Goal: Task Accomplishment & Management: Use online tool/utility

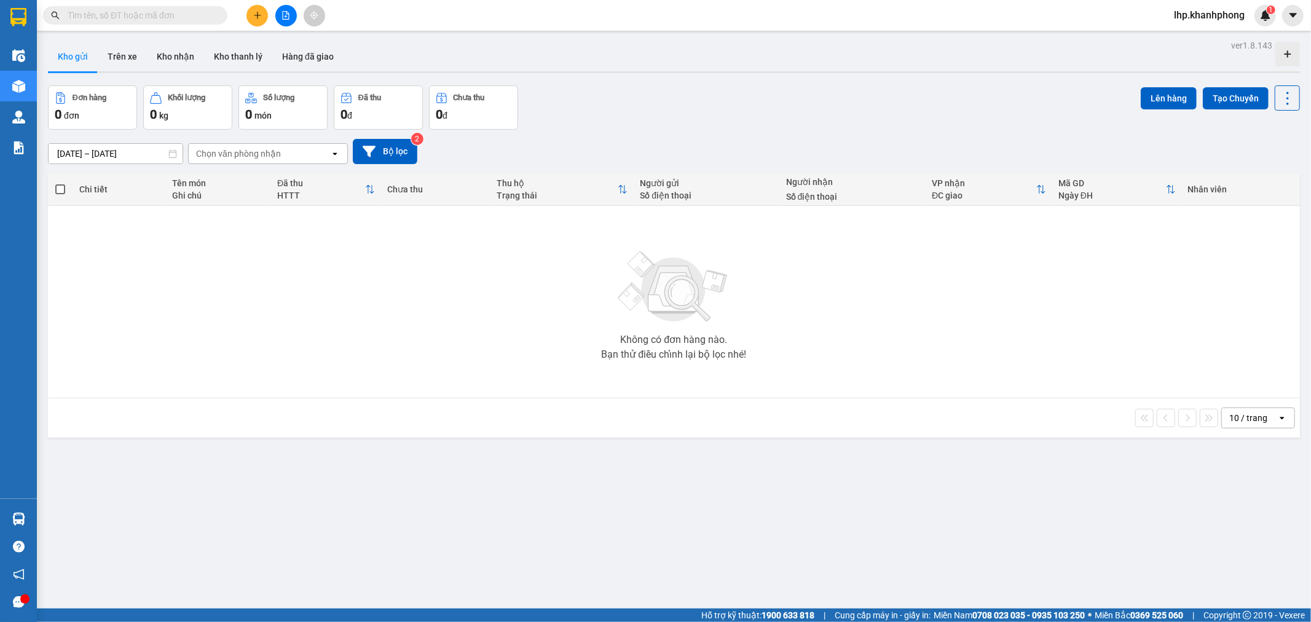
click at [277, 14] on button at bounding box center [286, 16] width 22 height 22
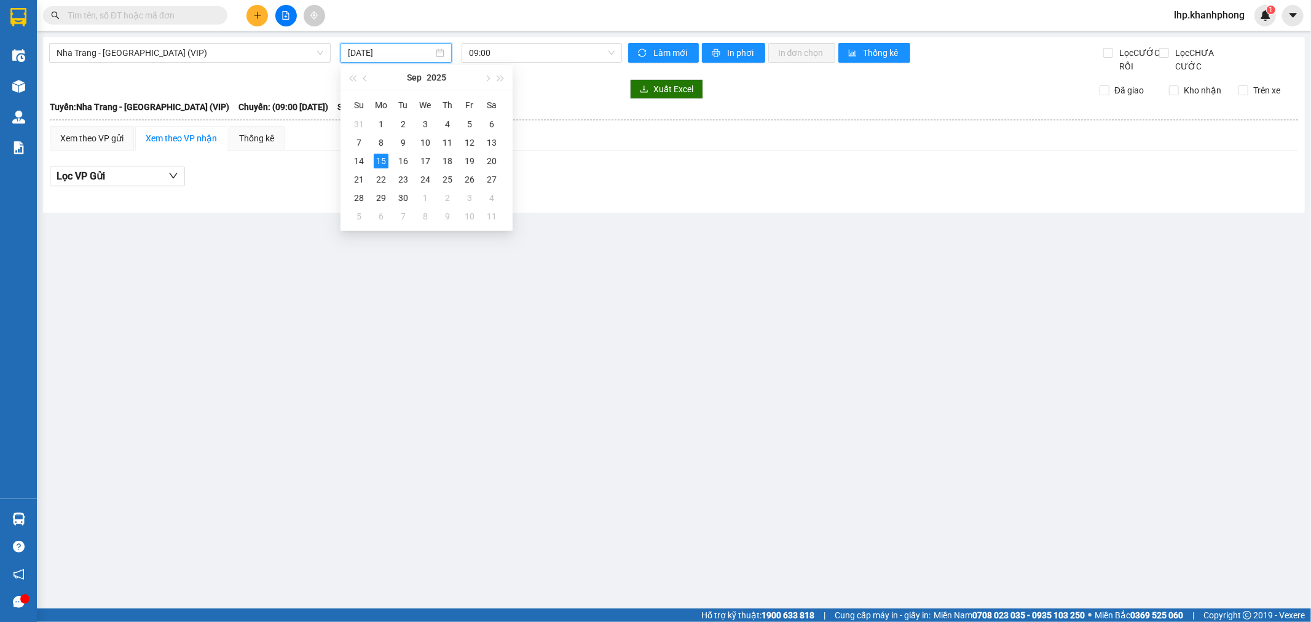
click at [385, 51] on input "[DATE]" at bounding box center [390, 53] width 85 height 14
click at [354, 160] on div "14" at bounding box center [358, 161] width 15 height 15
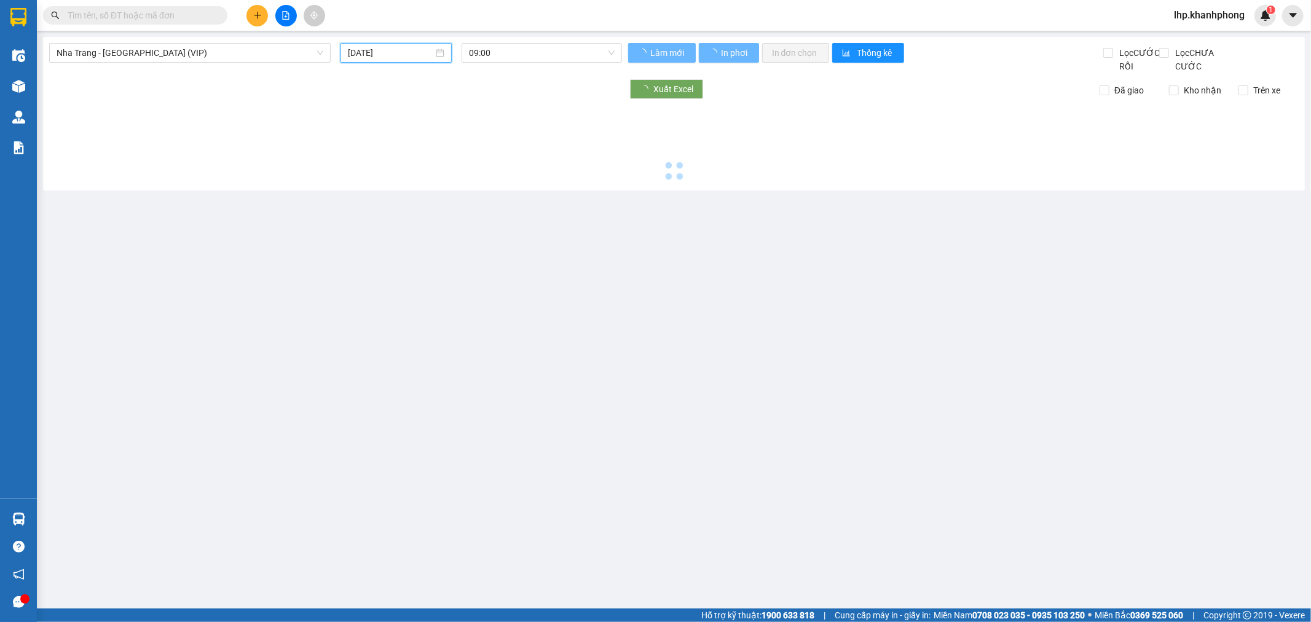
type input "[DATE]"
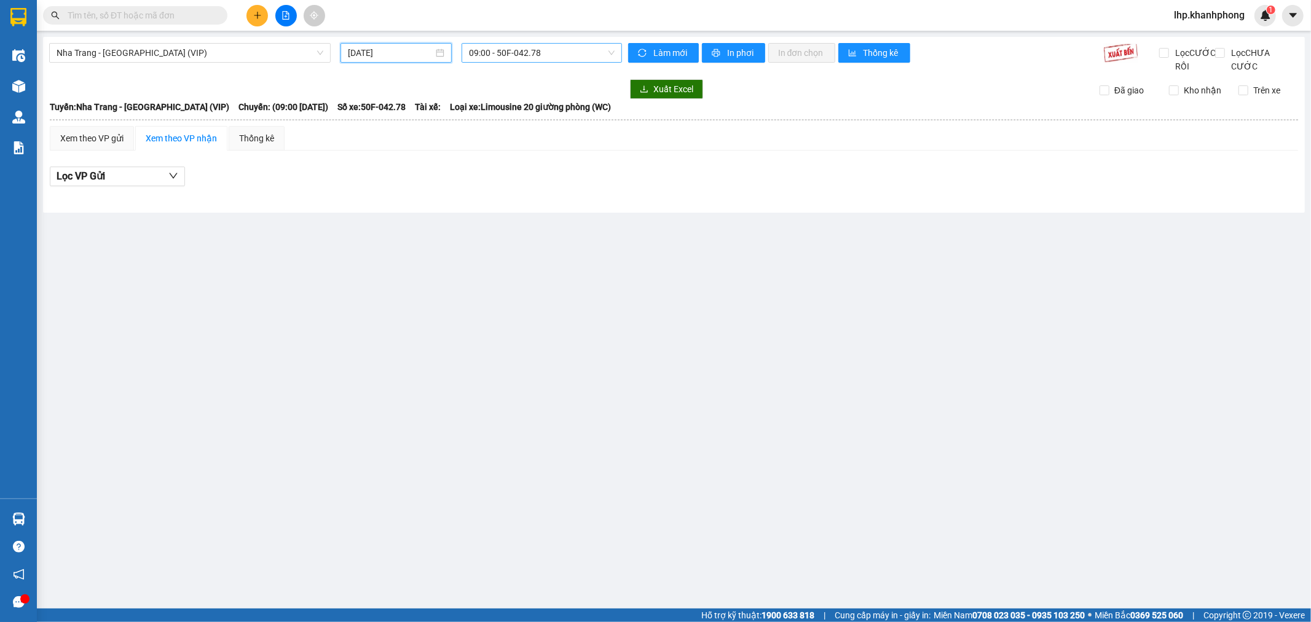
click at [489, 50] on span "09:00 - 50F-042.78" at bounding box center [541, 53] width 145 height 18
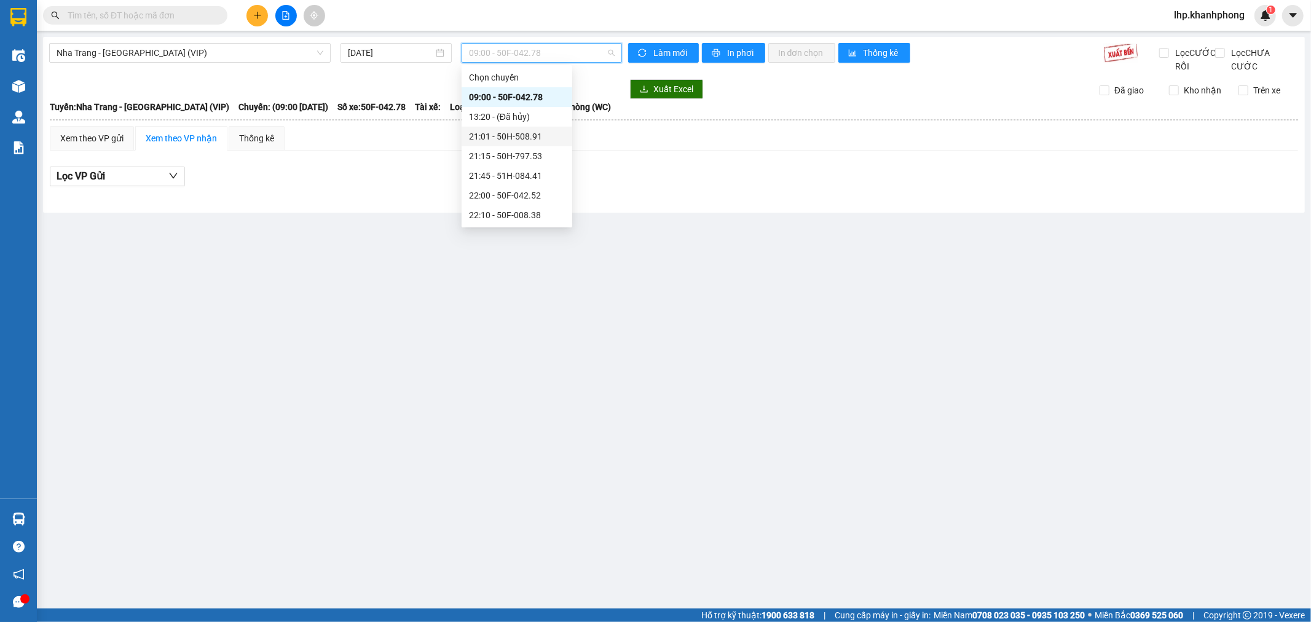
click at [498, 137] on div "21:01 - 50H-508.91" at bounding box center [517, 137] width 96 height 14
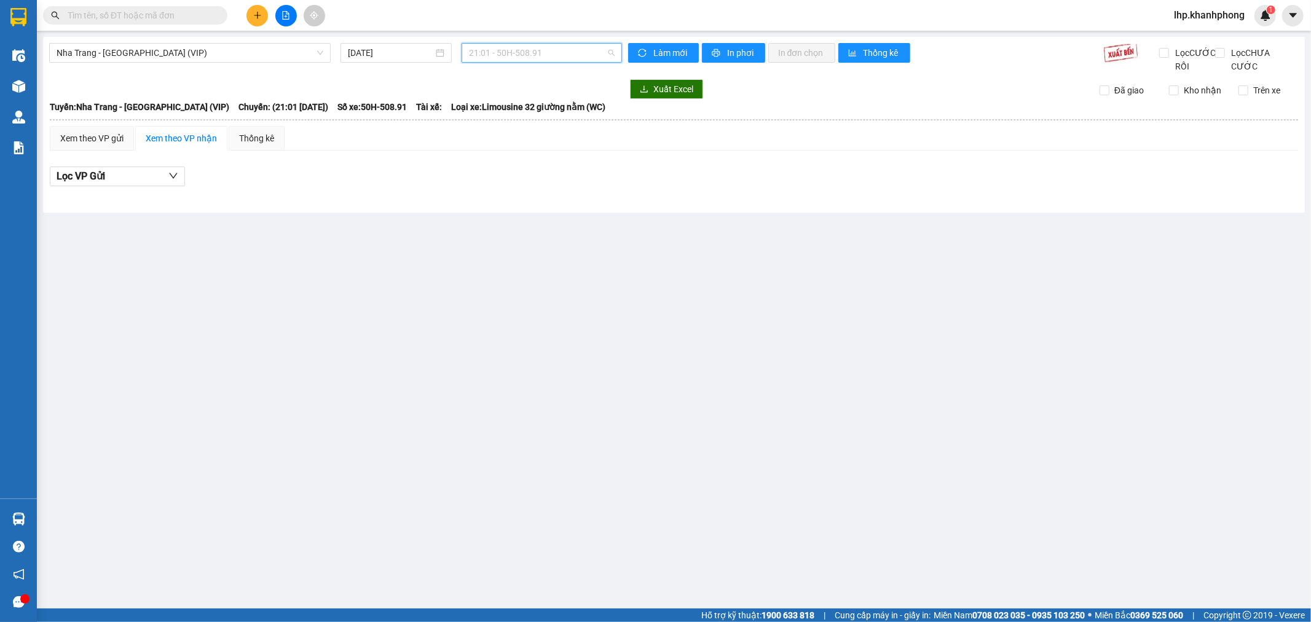
click at [503, 54] on span "21:01 - 50H-508.91" at bounding box center [541, 53] width 145 height 18
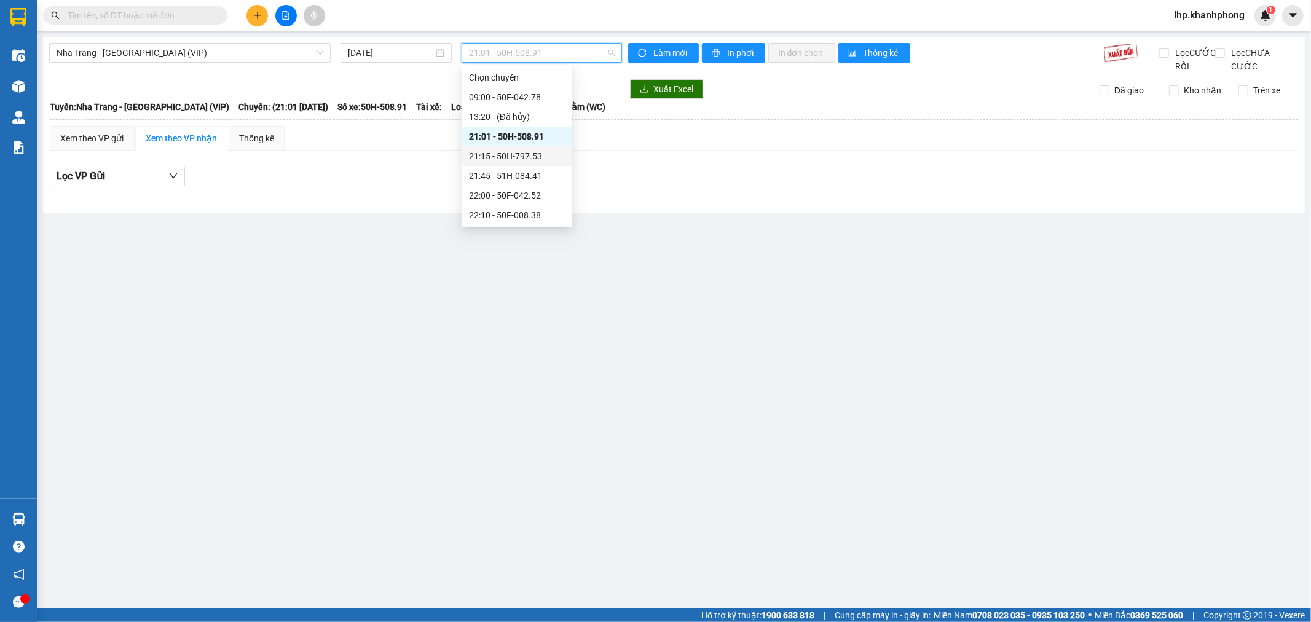
click at [504, 157] on div "21:15 - 50H-797.53" at bounding box center [517, 156] width 96 height 14
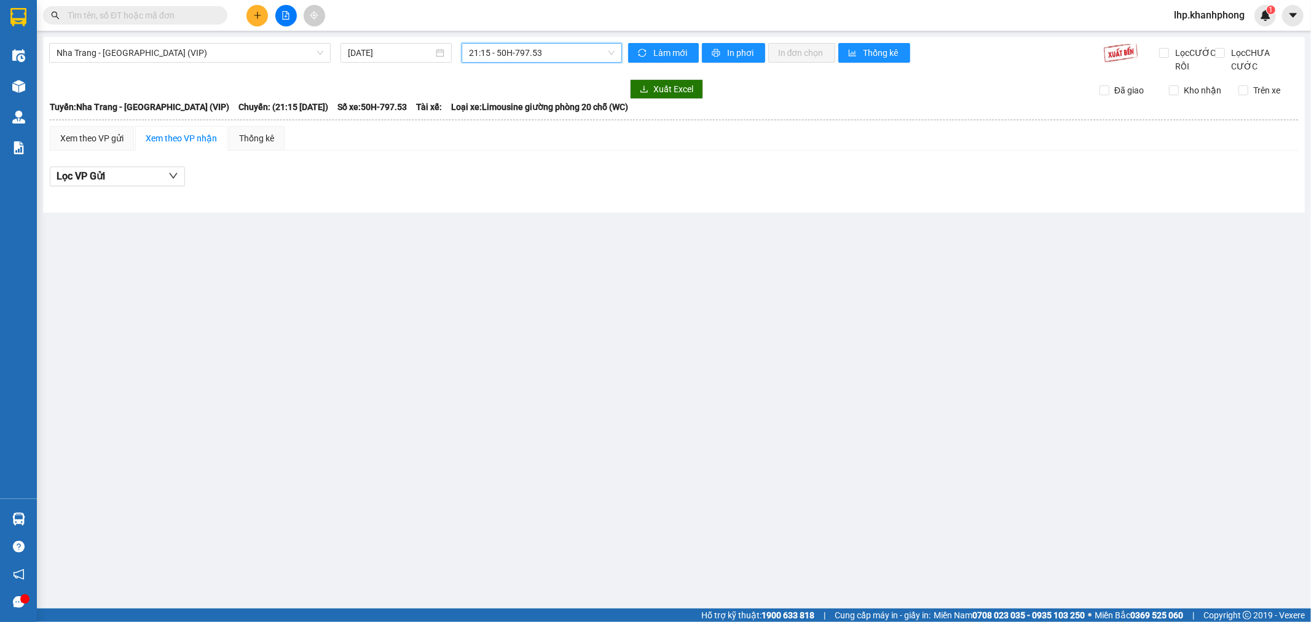
click at [523, 45] on span "21:15 - 50H-797.53" at bounding box center [541, 53] width 145 height 18
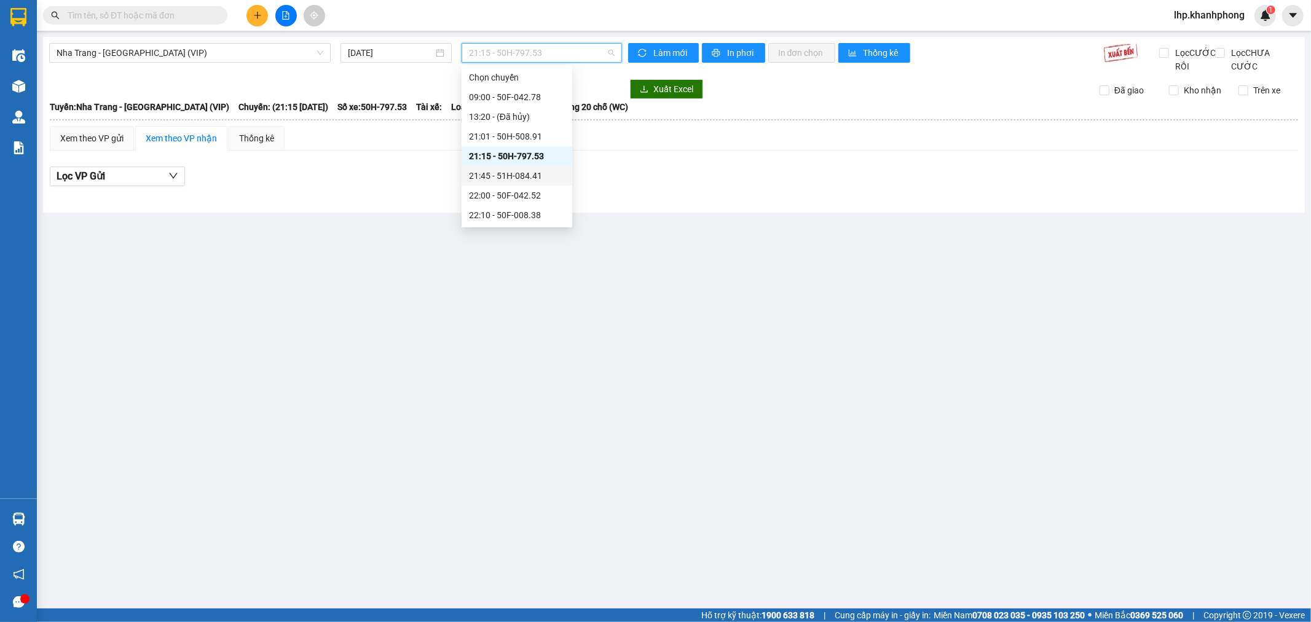
click at [500, 177] on div "21:45 - 51H-084.41" at bounding box center [517, 176] width 96 height 14
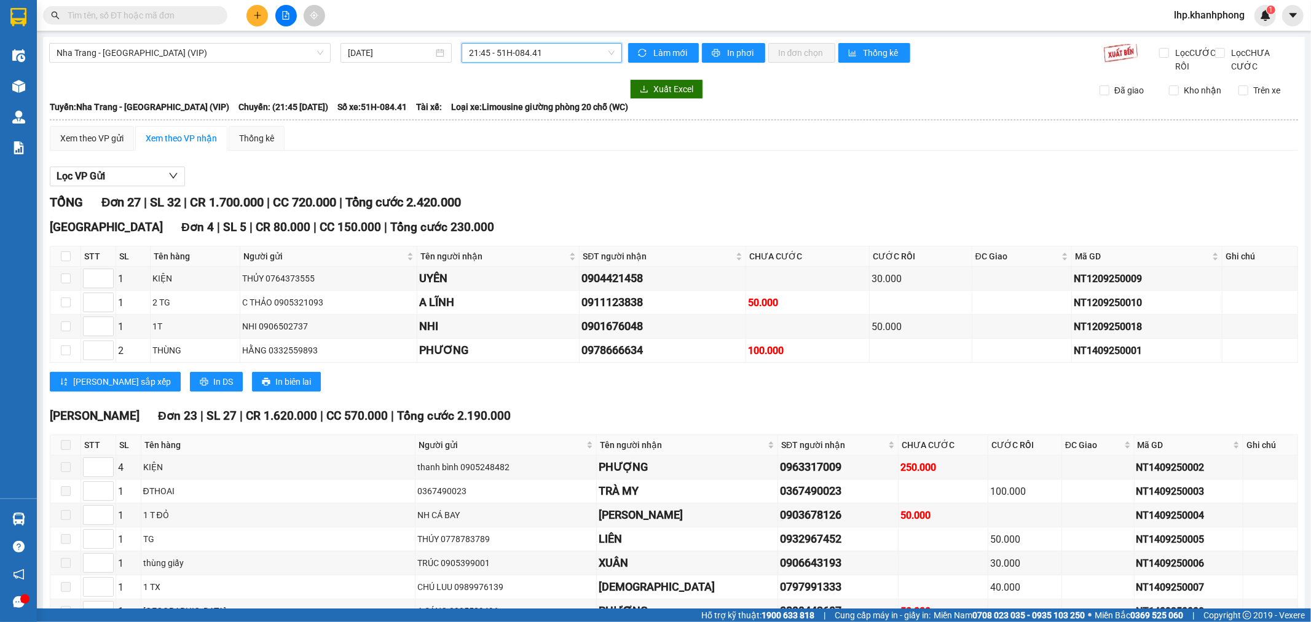
click at [522, 58] on span "21:45 - 51H-084.41" at bounding box center [541, 53] width 145 height 18
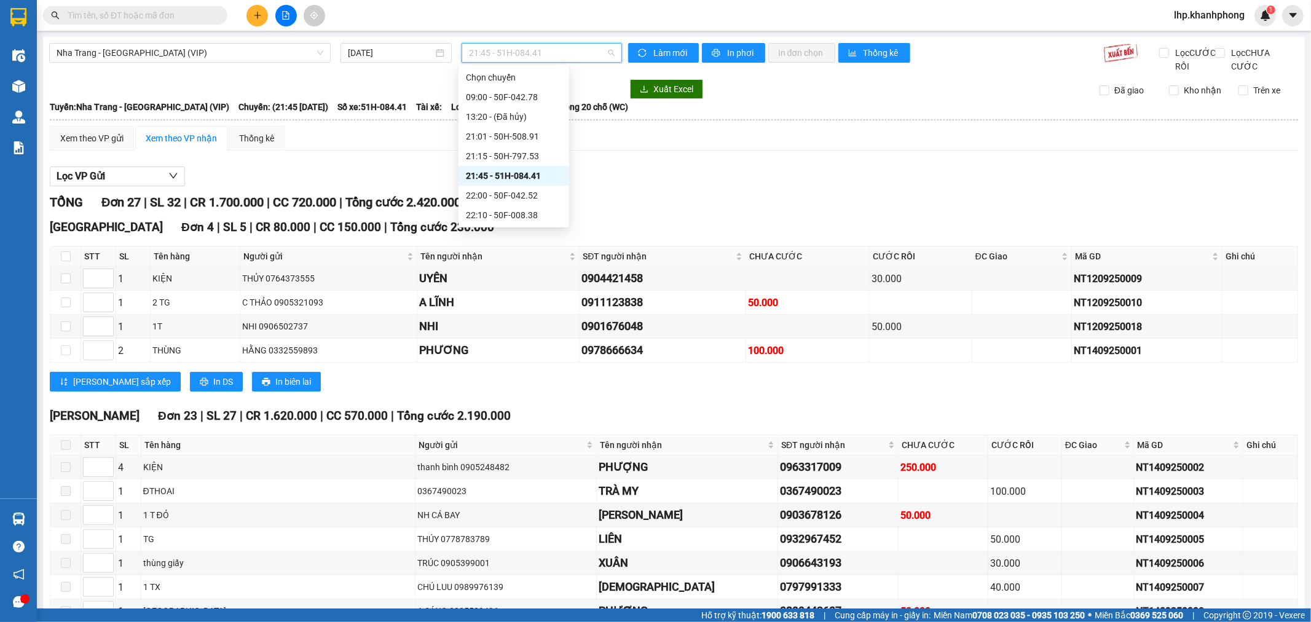
click at [689, 184] on div "Lọc VP Gửi" at bounding box center [674, 177] width 1248 height 20
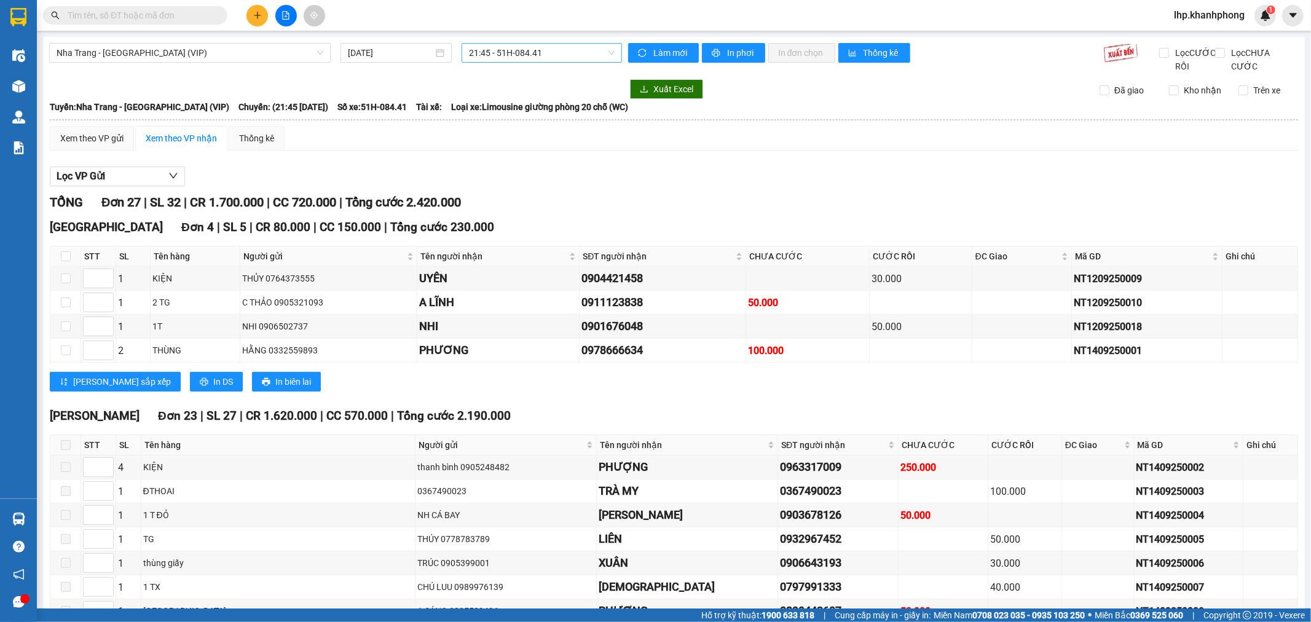
click at [539, 54] on span "21:45 - 51H-084.41" at bounding box center [541, 53] width 145 height 18
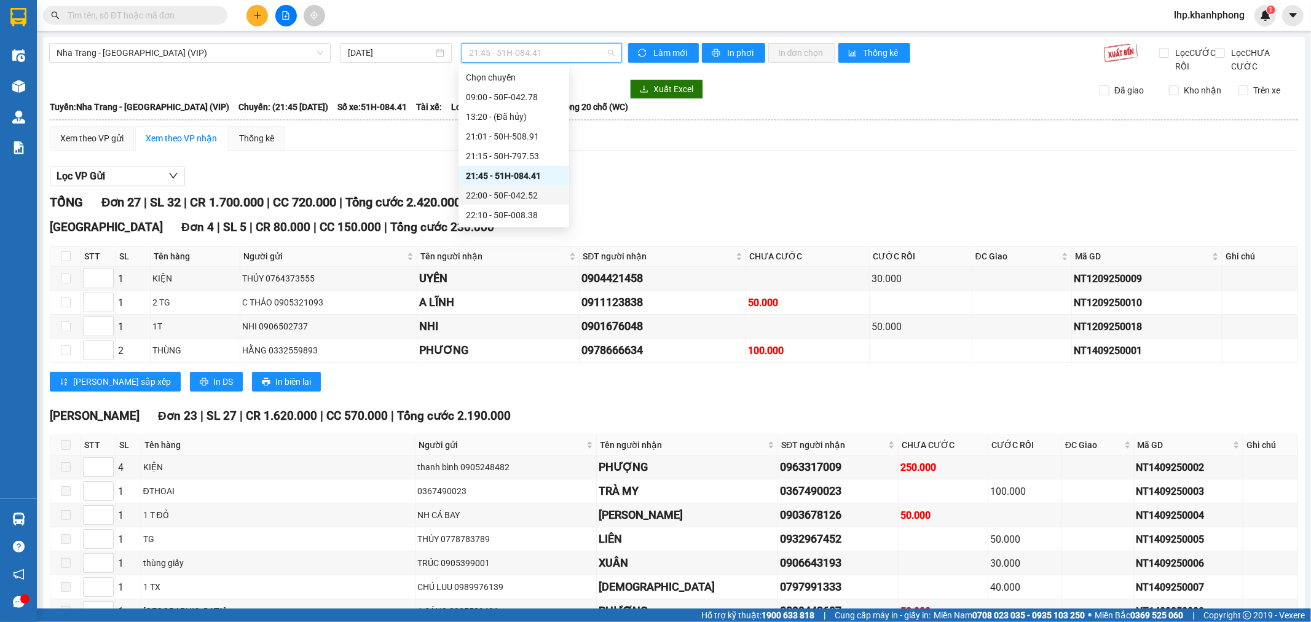
click at [531, 192] on div "22:00 - 50F-042.52" at bounding box center [514, 196] width 96 height 14
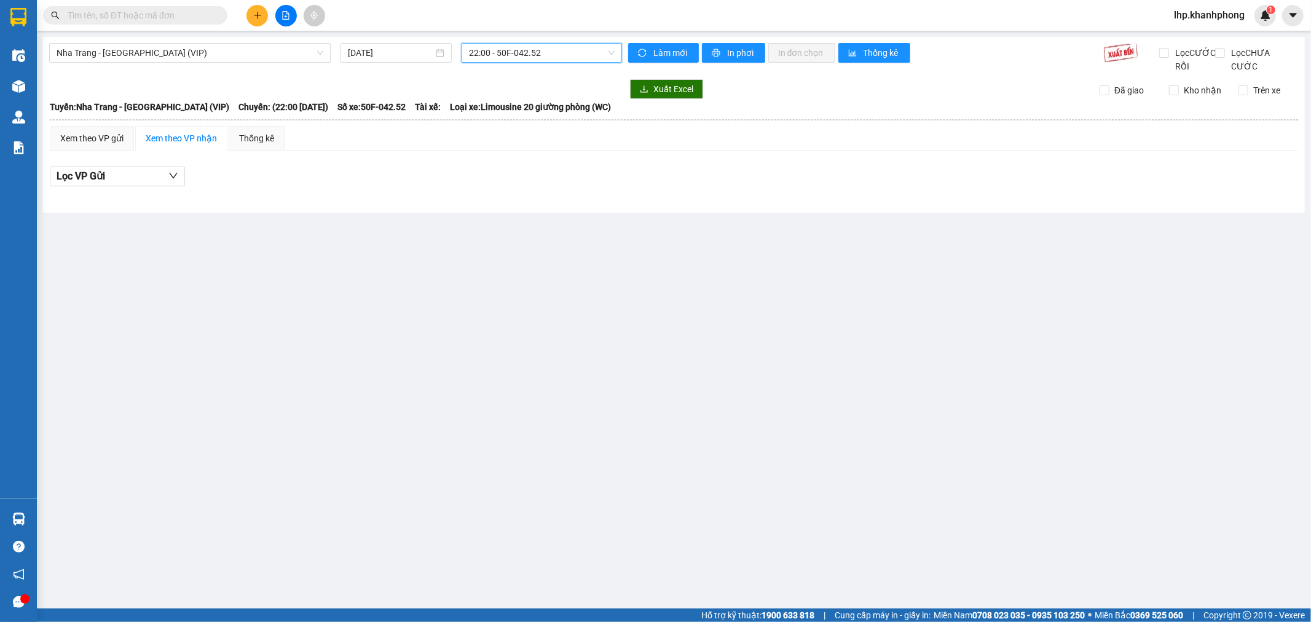
click at [550, 61] on span "22:00 - 50F-042.52" at bounding box center [541, 53] width 145 height 18
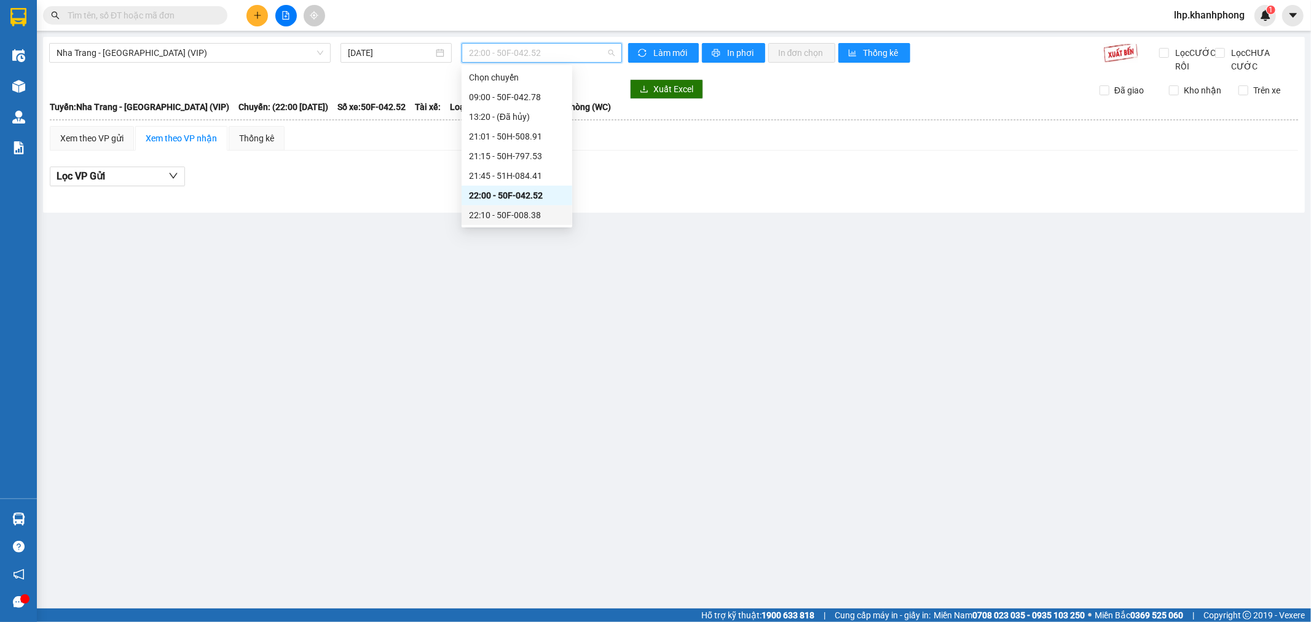
click at [528, 213] on div "22:10 - 50F-008.38" at bounding box center [517, 215] width 96 height 14
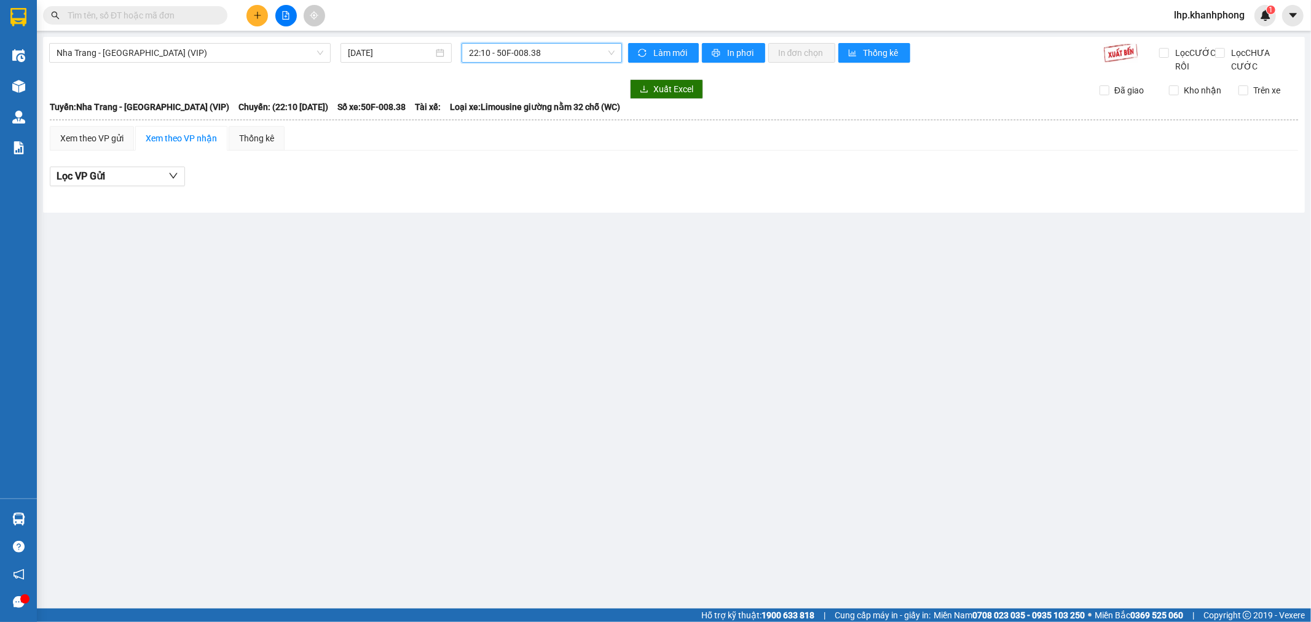
click at [564, 57] on span "22:10 - 50F-008.38" at bounding box center [541, 53] width 145 height 18
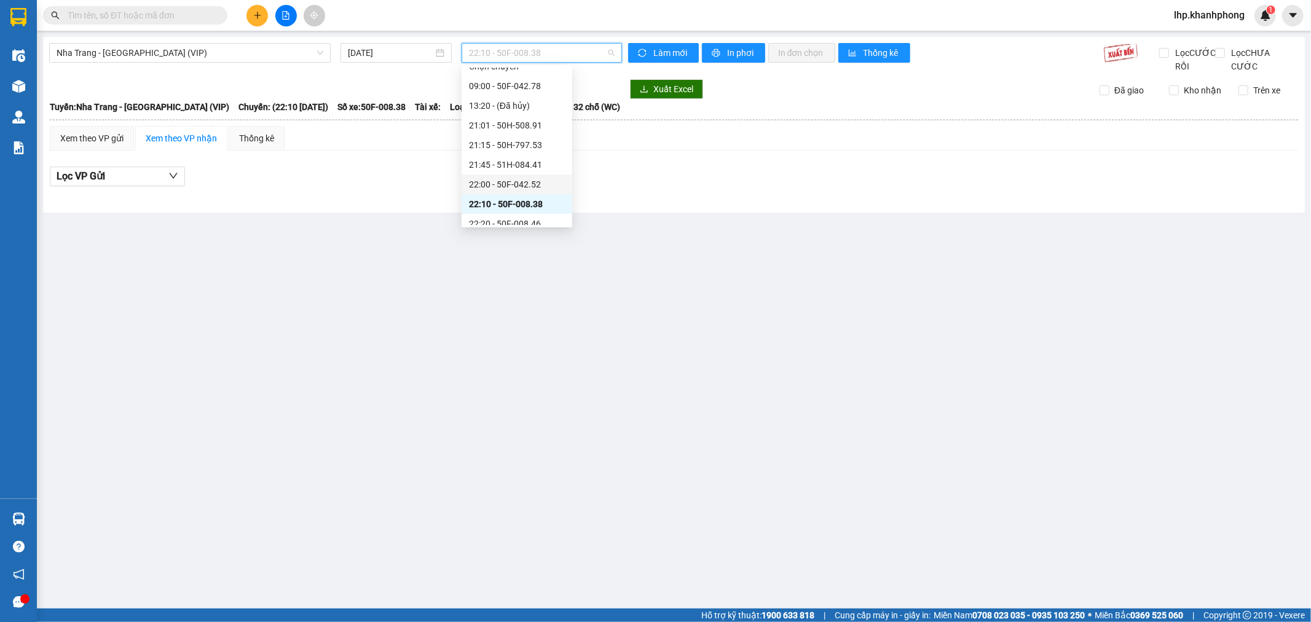
scroll to position [80, 0]
click at [533, 154] on div "22:20 - 50F-008.46" at bounding box center [517, 155] width 96 height 14
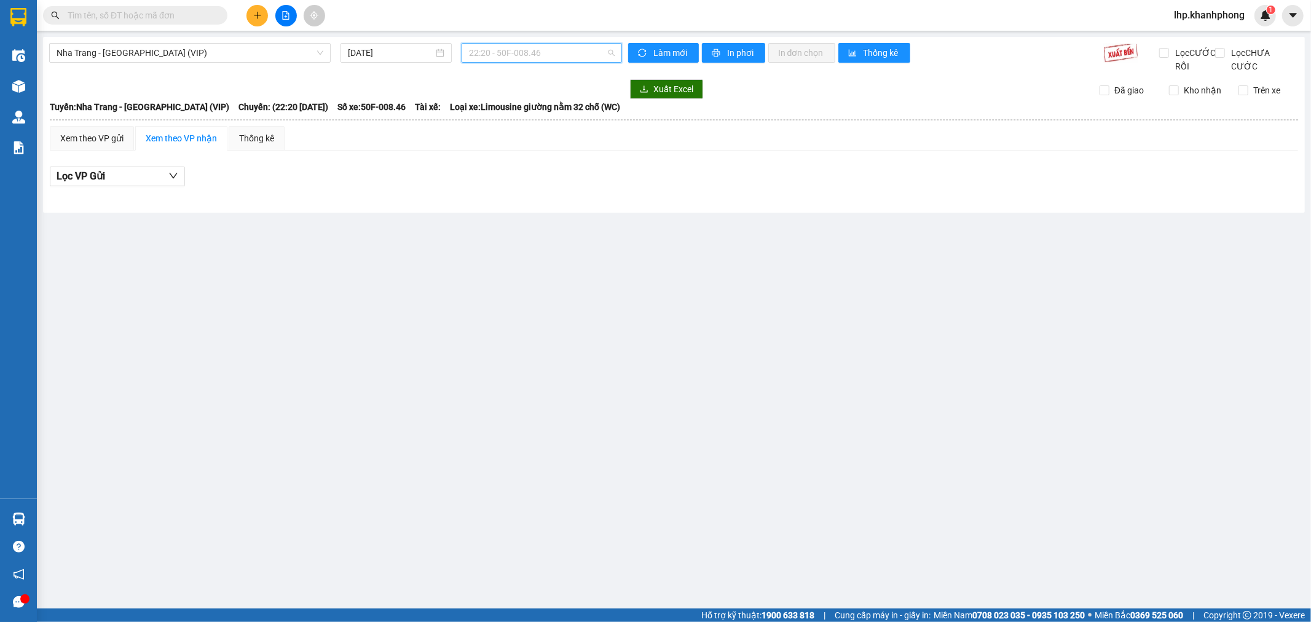
click at [573, 53] on span "22:20 - 50F-008.46" at bounding box center [541, 53] width 145 height 18
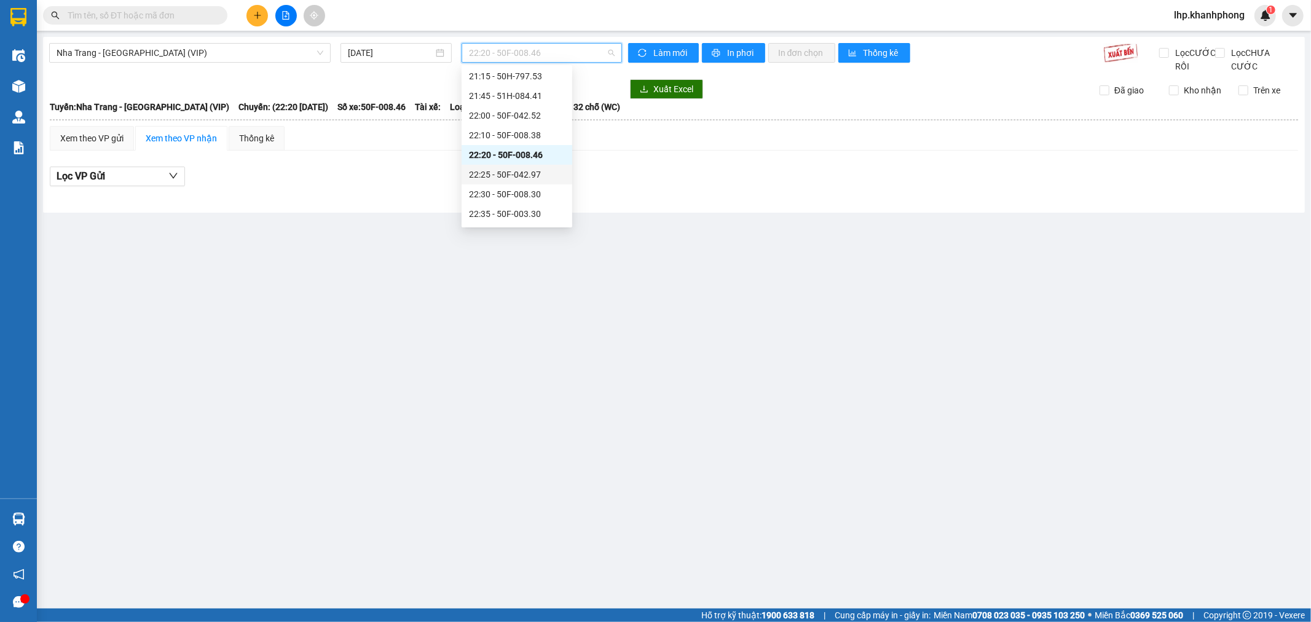
click at [535, 177] on div "22:25 - 50F-042.97" at bounding box center [517, 175] width 96 height 14
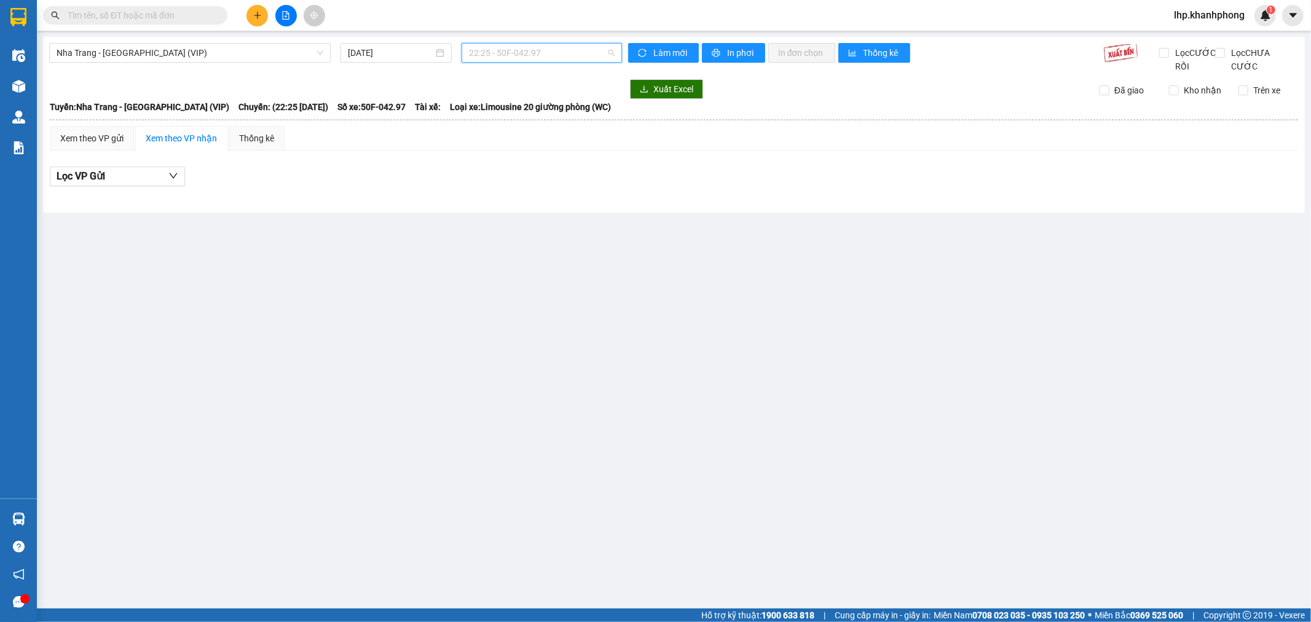
click at [566, 54] on span "22:25 - 50F-042.97" at bounding box center [541, 53] width 145 height 18
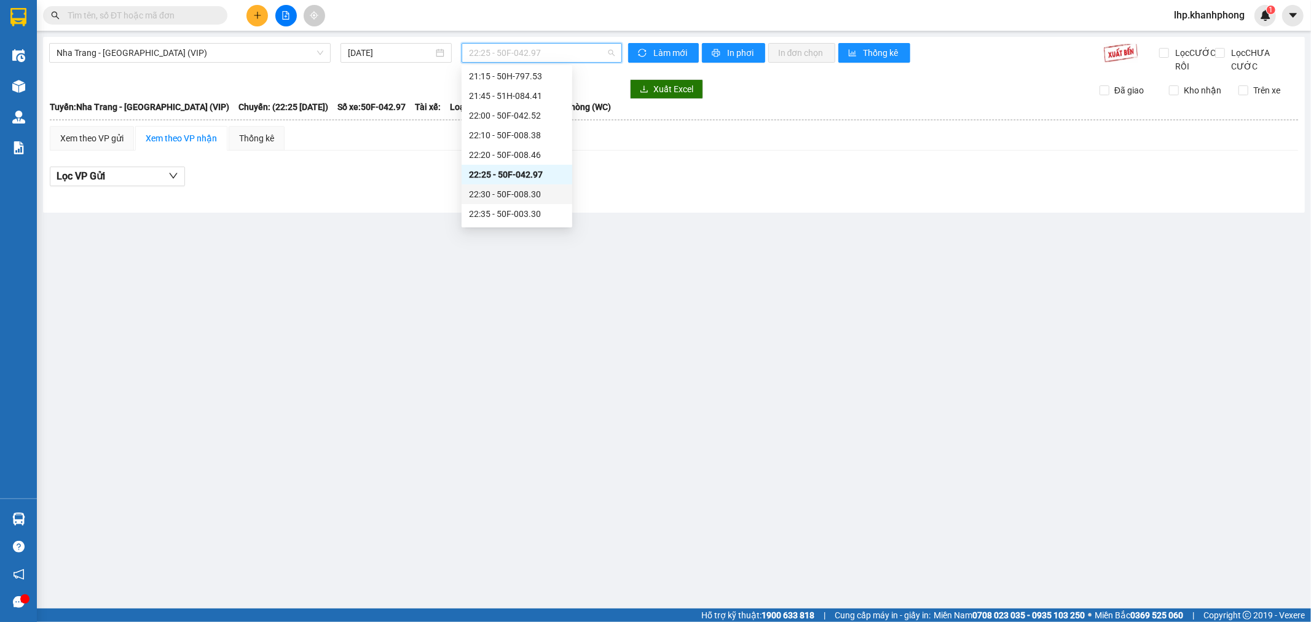
click at [535, 192] on div "22:30 - 50F-008.30" at bounding box center [517, 194] width 96 height 14
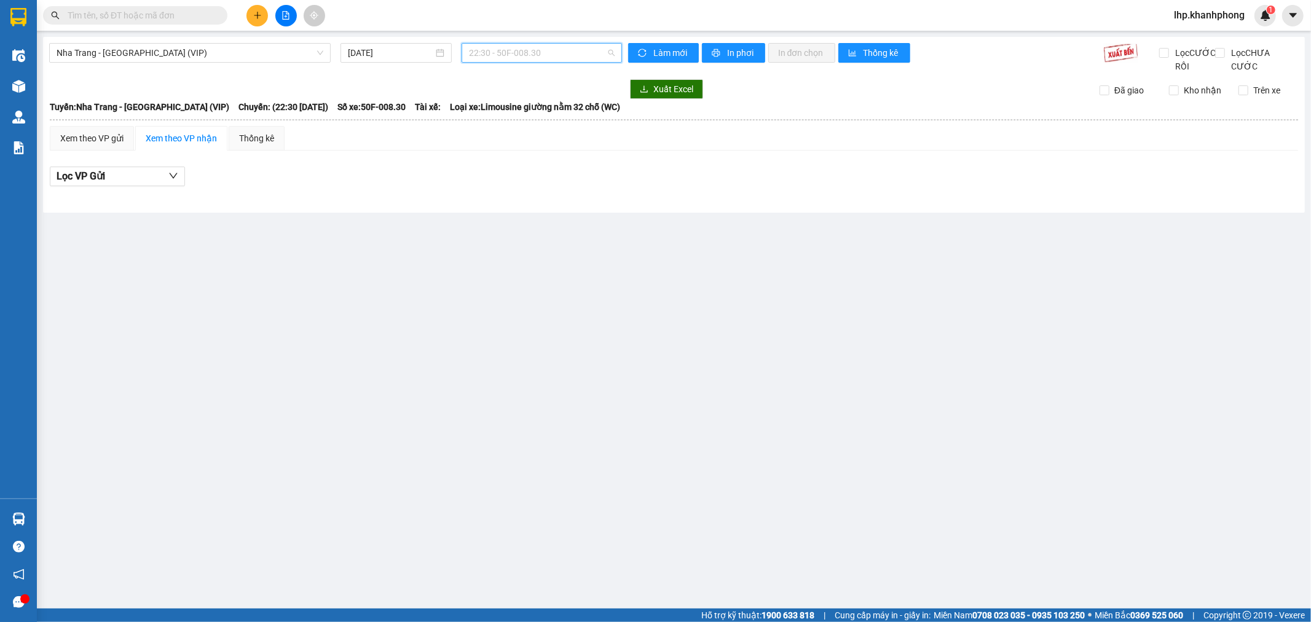
click at [578, 49] on span "22:30 - 50F-008.30" at bounding box center [541, 53] width 145 height 18
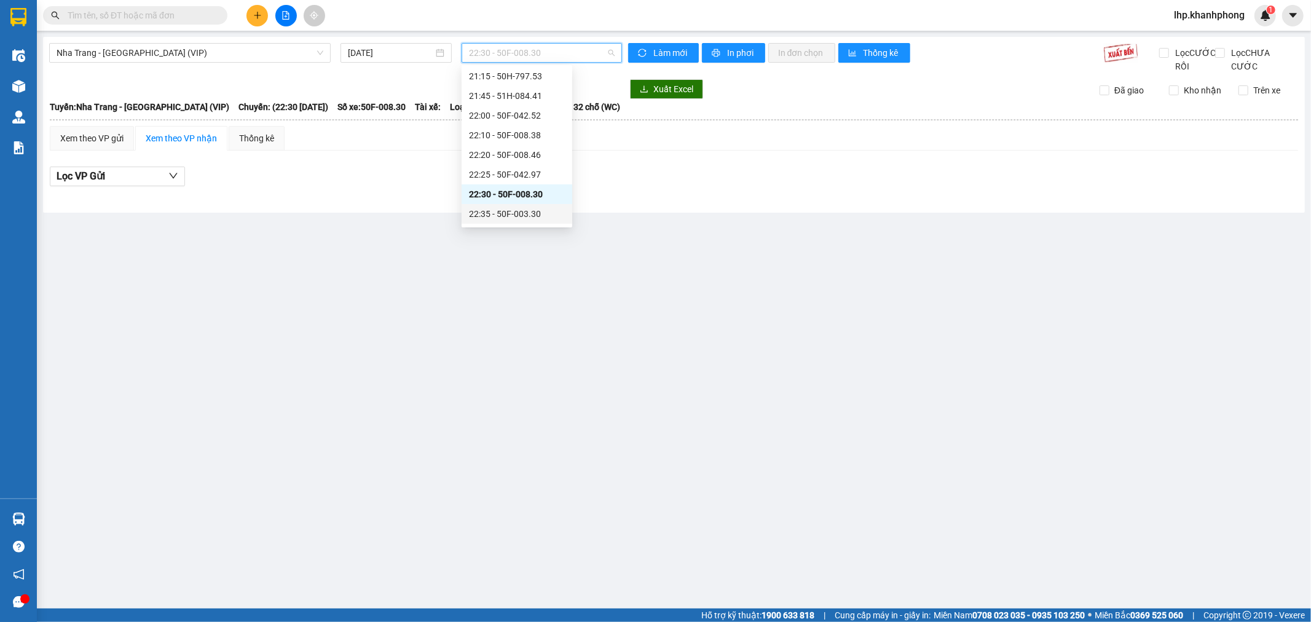
click at [516, 210] on div "22:35 - 50F-003.30" at bounding box center [517, 214] width 96 height 14
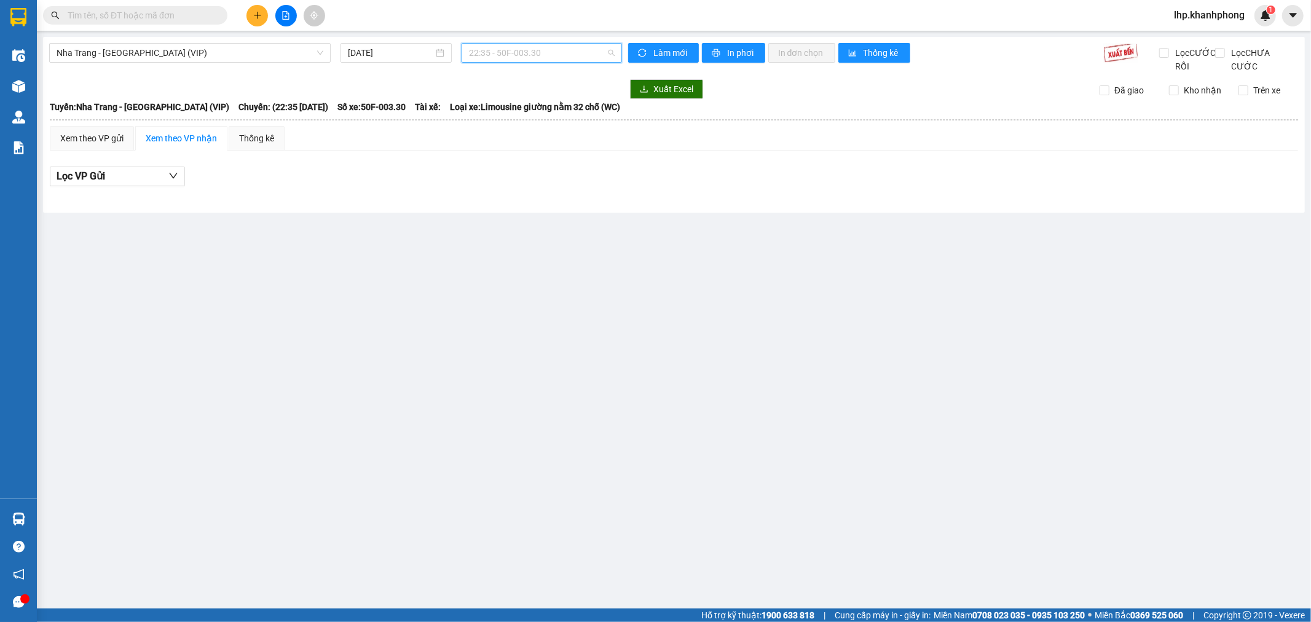
click at [533, 60] on span "22:35 - 50F-003.30" at bounding box center [541, 53] width 145 height 18
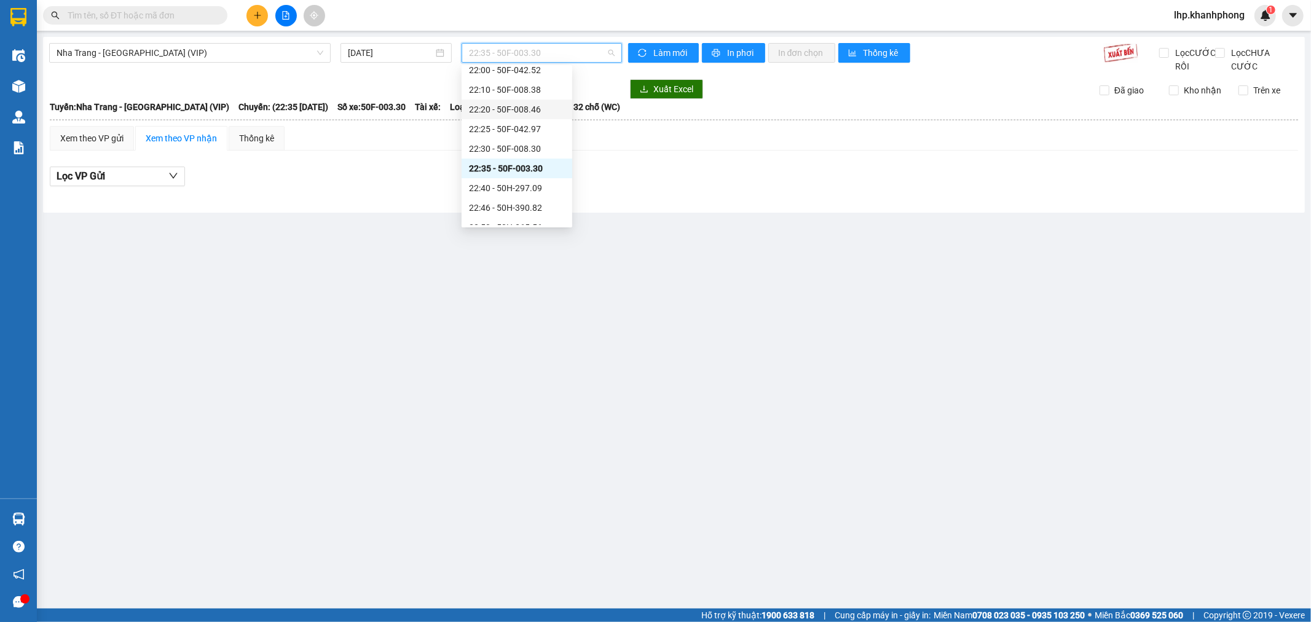
scroll to position [148, 0]
click at [531, 168] on div "22:40 - 50H-297.09" at bounding box center [517, 166] width 96 height 14
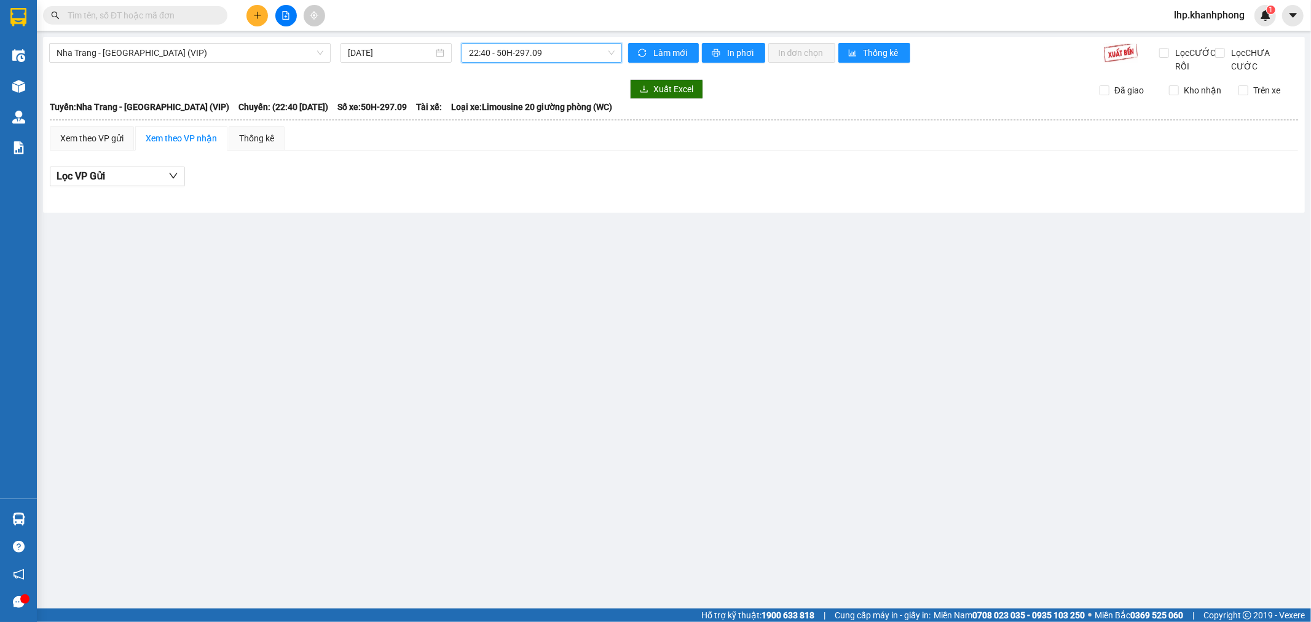
click at [559, 49] on span "22:40 - 50H-297.09" at bounding box center [541, 53] width 145 height 18
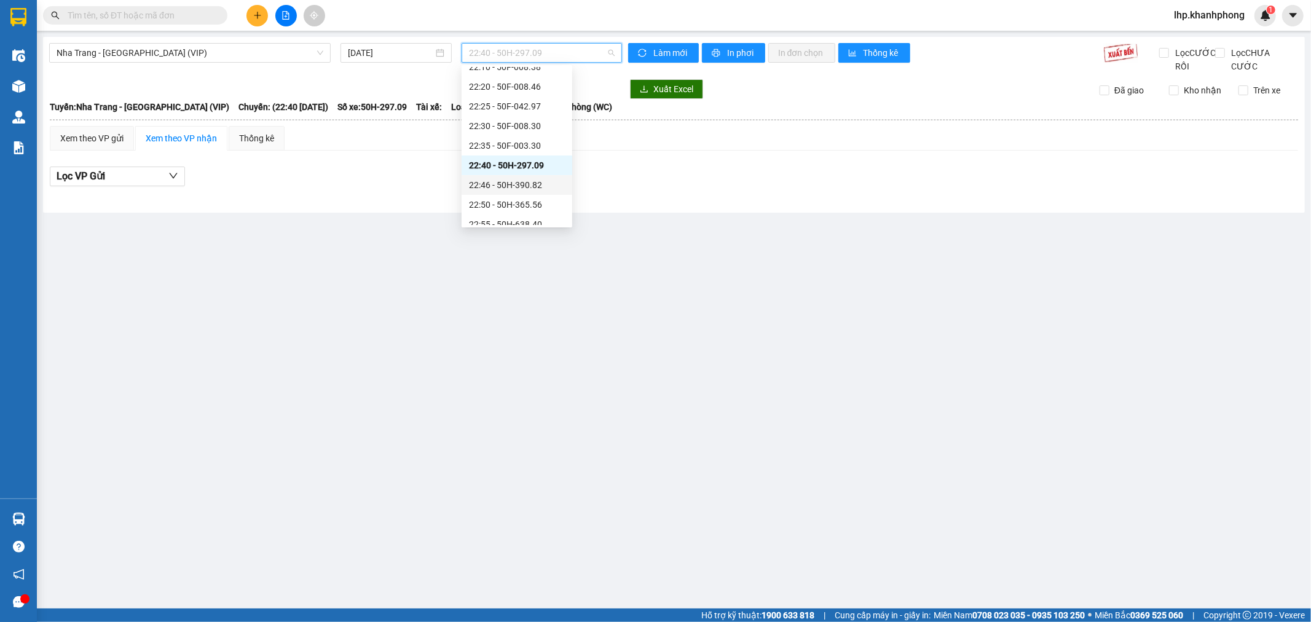
click at [549, 182] on div "22:46 - 50H-390.82" at bounding box center [517, 185] width 96 height 14
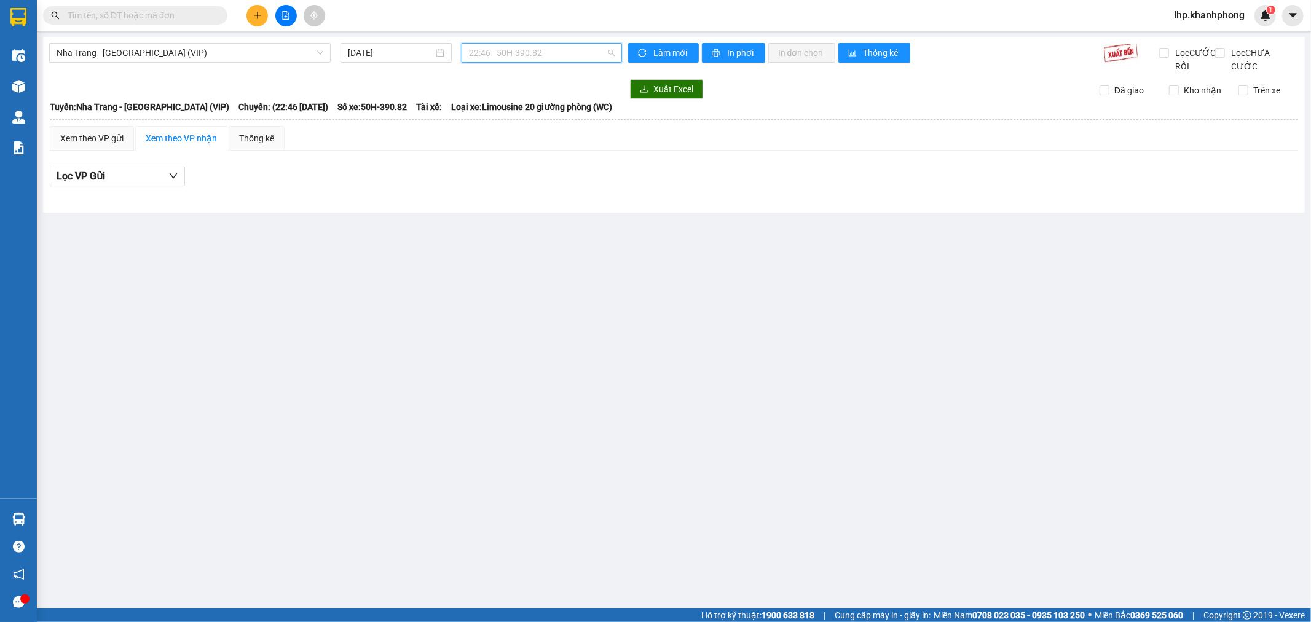
click at [569, 53] on span "22:46 - 50H-390.82" at bounding box center [541, 53] width 145 height 18
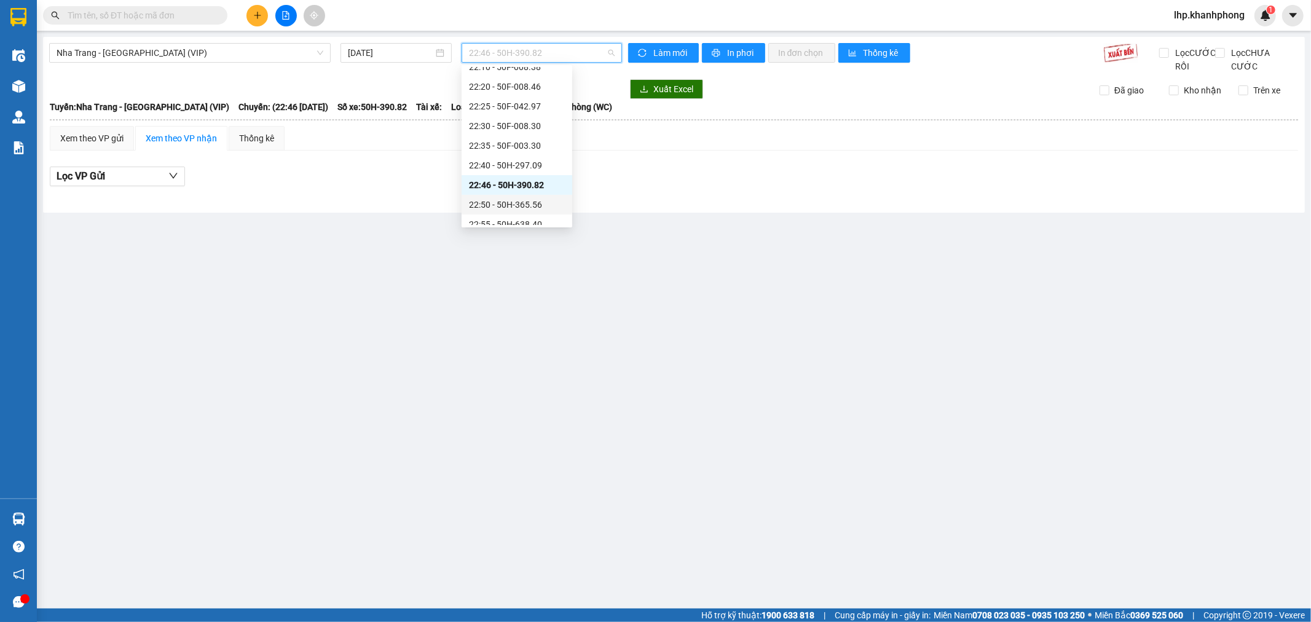
click at [525, 205] on div "22:50 - 50H-365.56" at bounding box center [517, 205] width 96 height 14
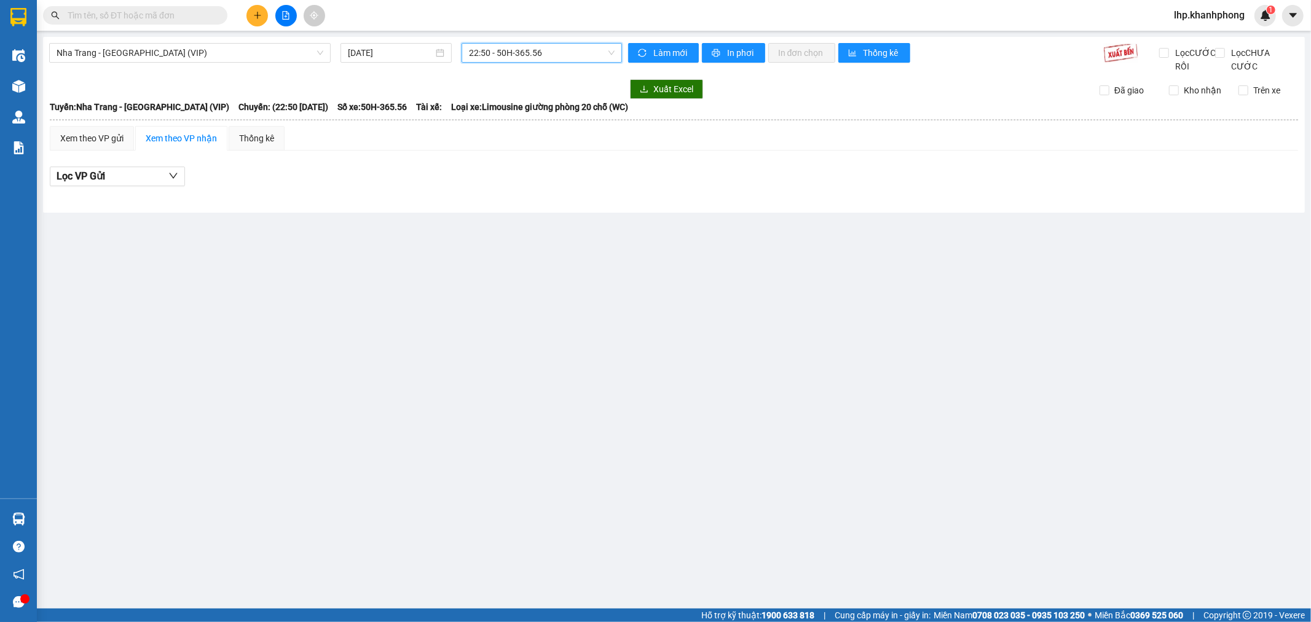
click at [565, 56] on span "22:50 - 50H-365.56" at bounding box center [541, 53] width 145 height 18
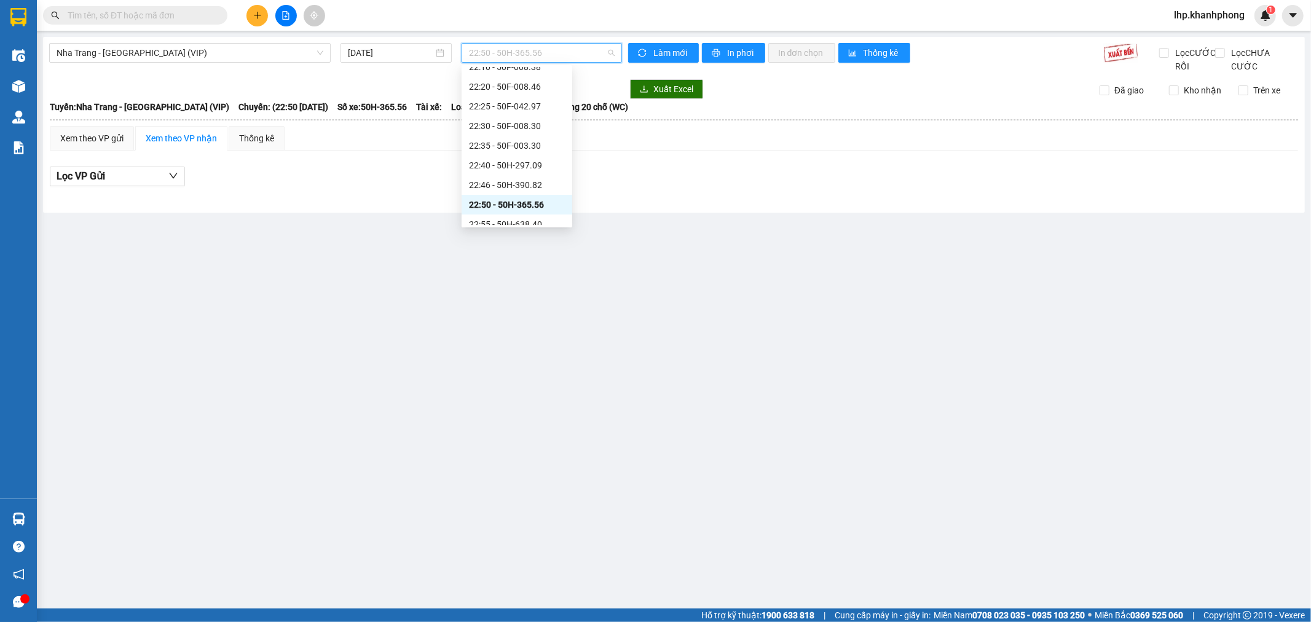
scroll to position [216, 0]
click at [525, 155] on div "22:55 - 50H-638.40" at bounding box center [517, 156] width 96 height 14
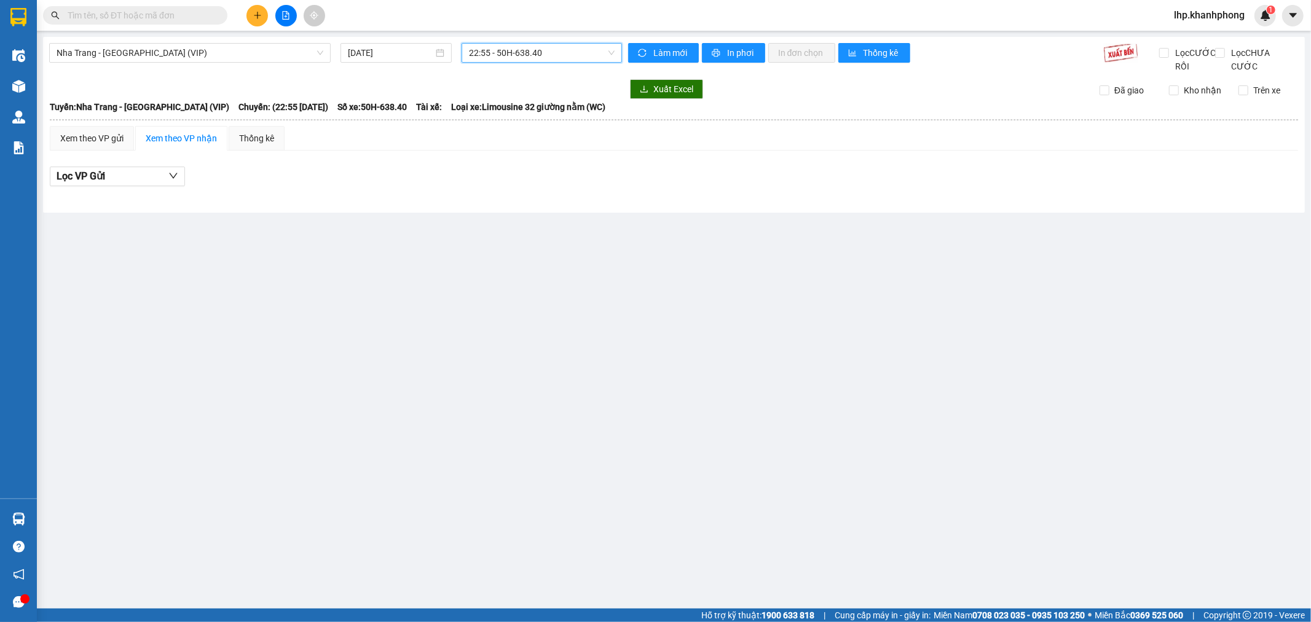
click at [560, 54] on span "22:55 - 50H-638.40" at bounding box center [541, 53] width 145 height 18
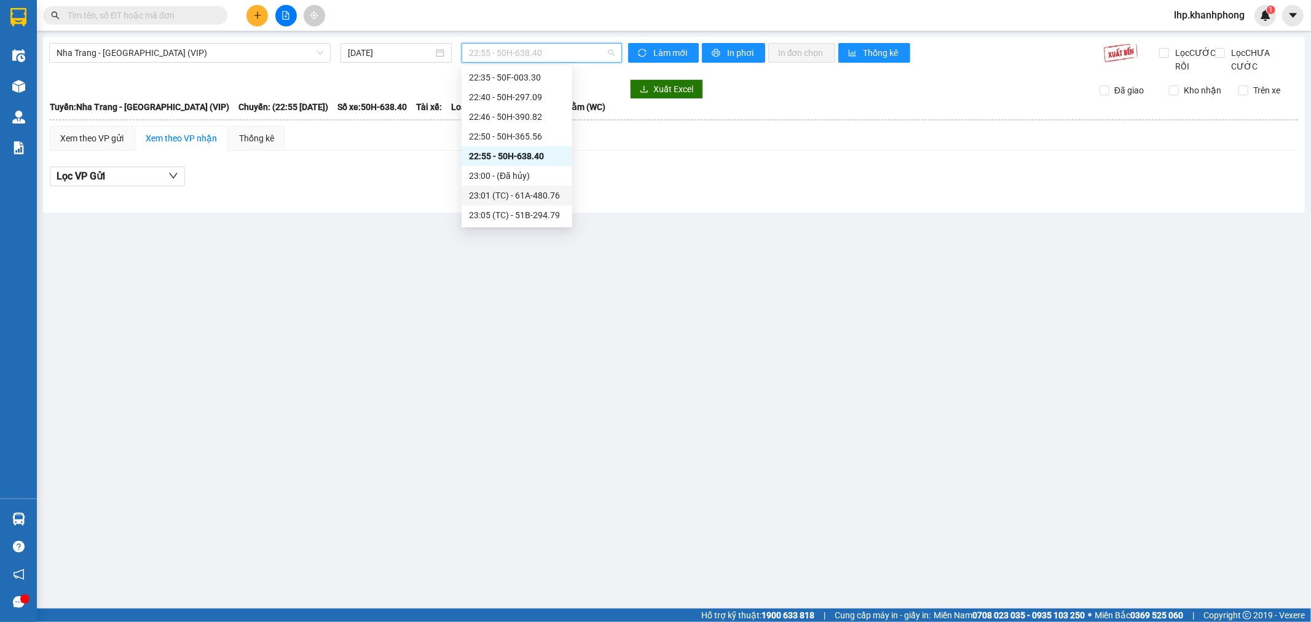
click at [539, 197] on div "23:01 (TC) - 61A-480.76" at bounding box center [517, 196] width 96 height 14
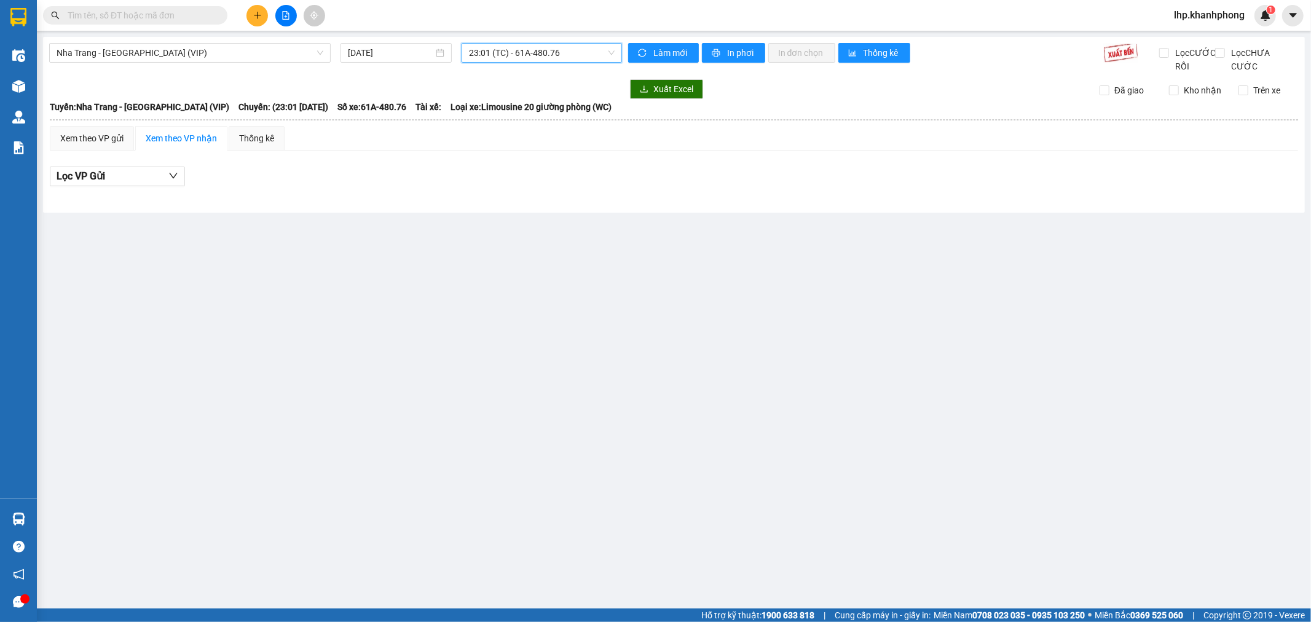
click at [551, 52] on span "23:01 (TC) - 61A-480.76" at bounding box center [541, 53] width 145 height 18
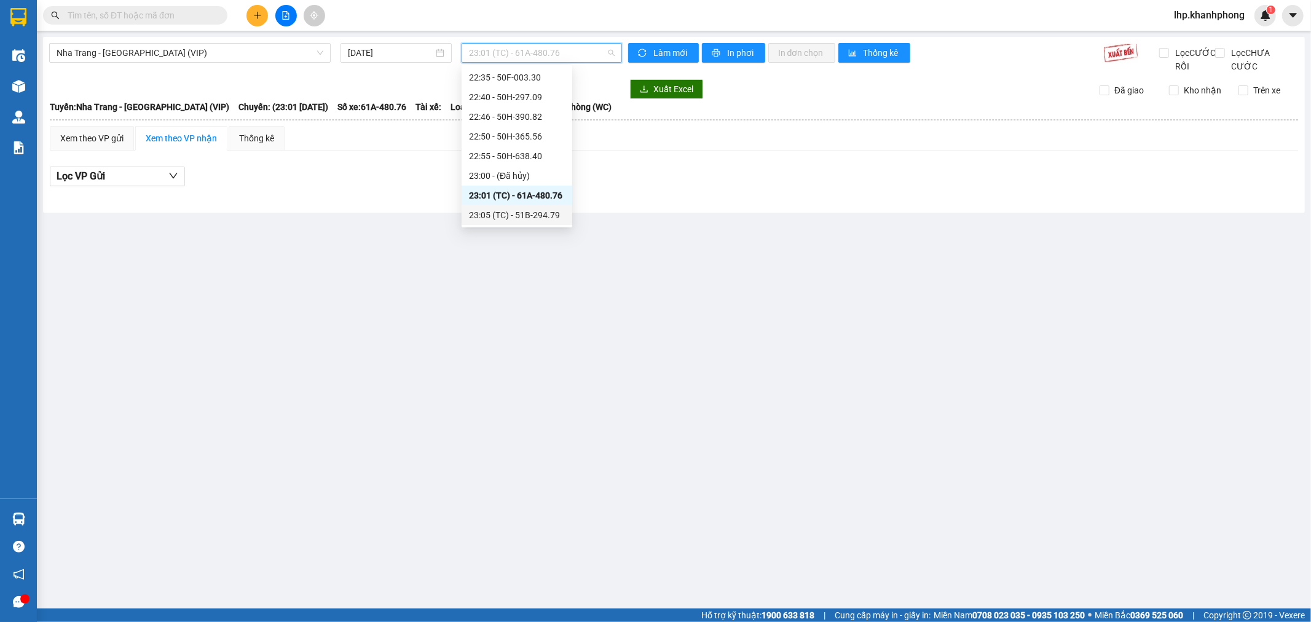
click at [530, 211] on div "23:05 (TC) - 51B-294.79" at bounding box center [517, 215] width 96 height 14
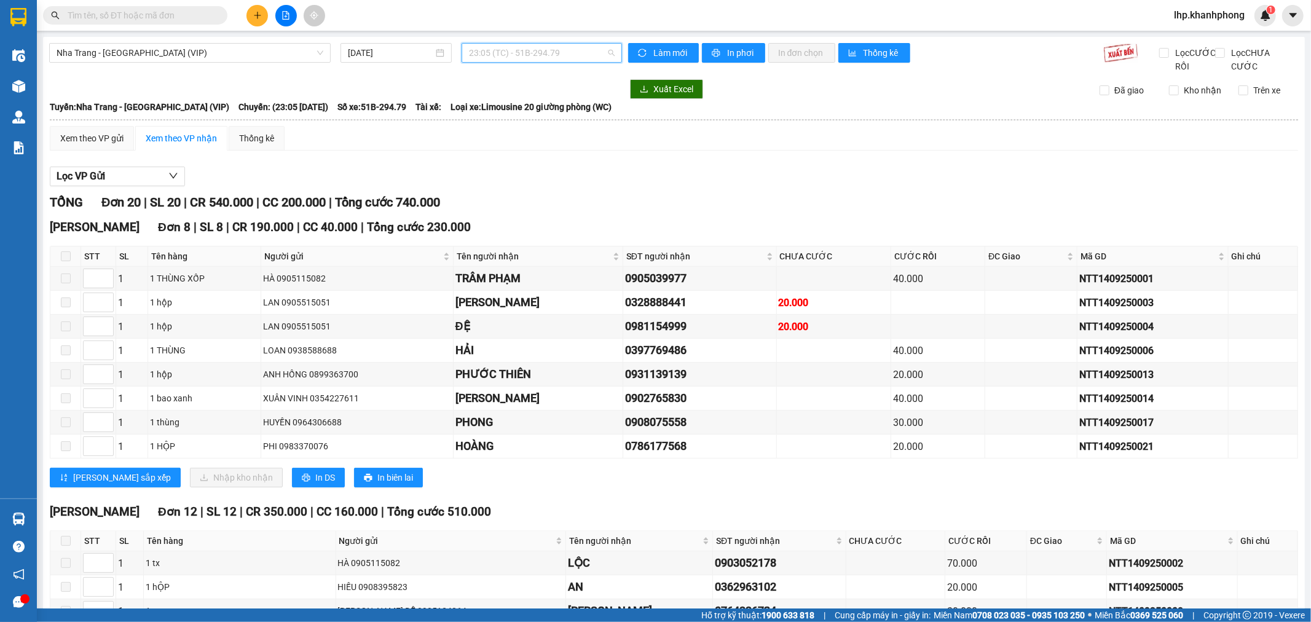
click at [523, 50] on span "23:05 (TC) - 51B-294.79" at bounding box center [541, 53] width 145 height 18
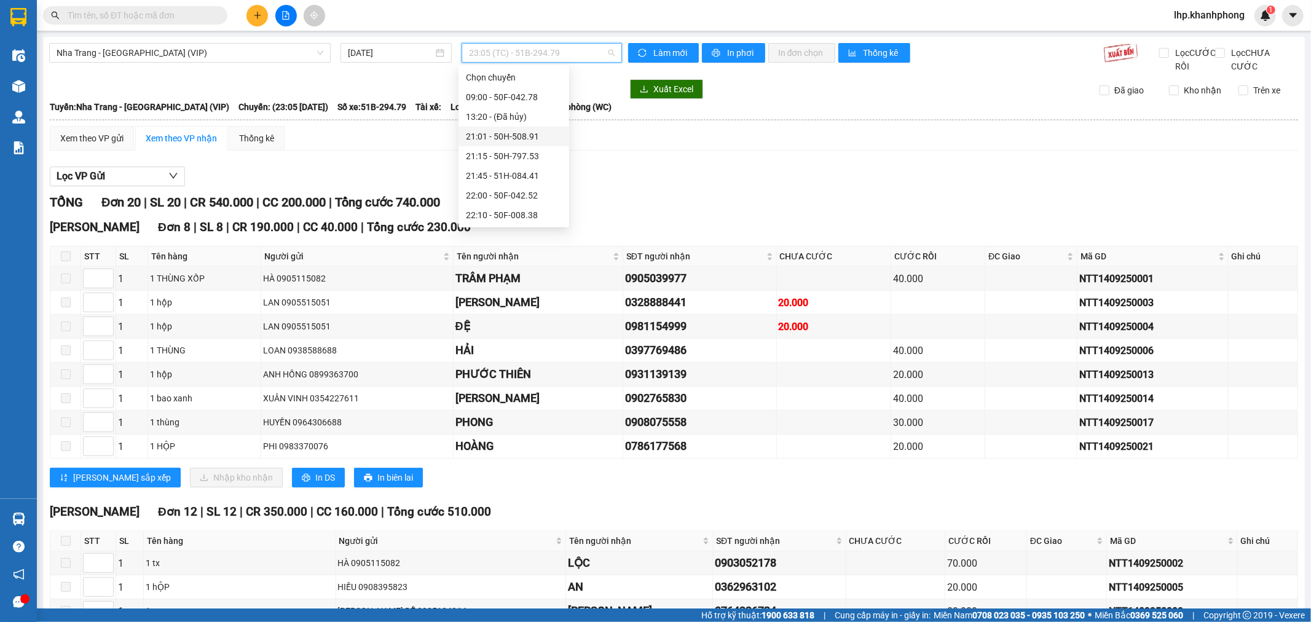
click at [541, 140] on div "21:01 - 50H-508.91" at bounding box center [514, 137] width 96 height 14
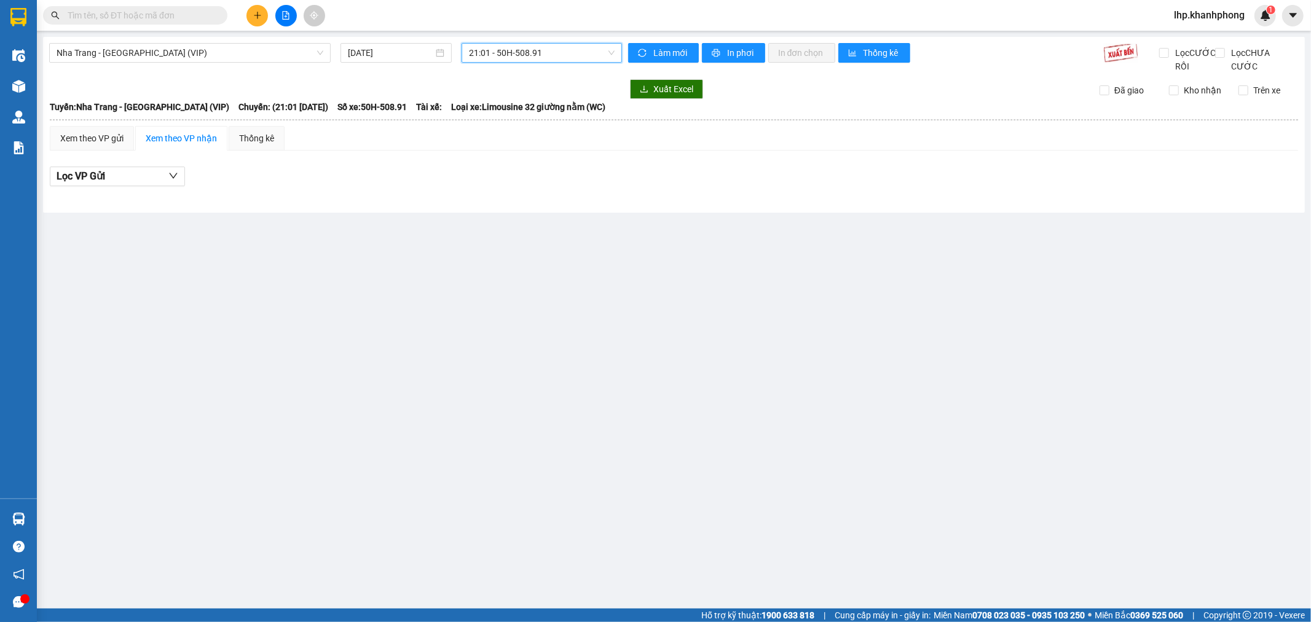
click at [557, 52] on span "21:01 - 50H-508.91" at bounding box center [541, 53] width 145 height 18
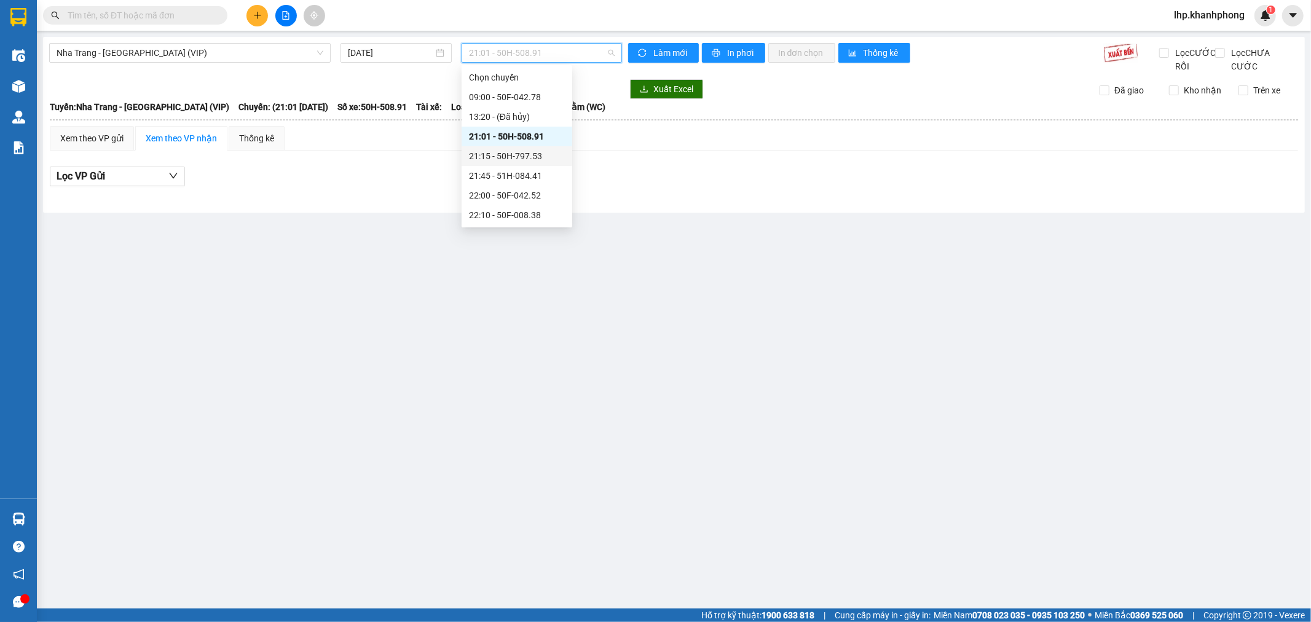
click at [536, 155] on div "21:15 - 50H-797.53" at bounding box center [517, 156] width 96 height 14
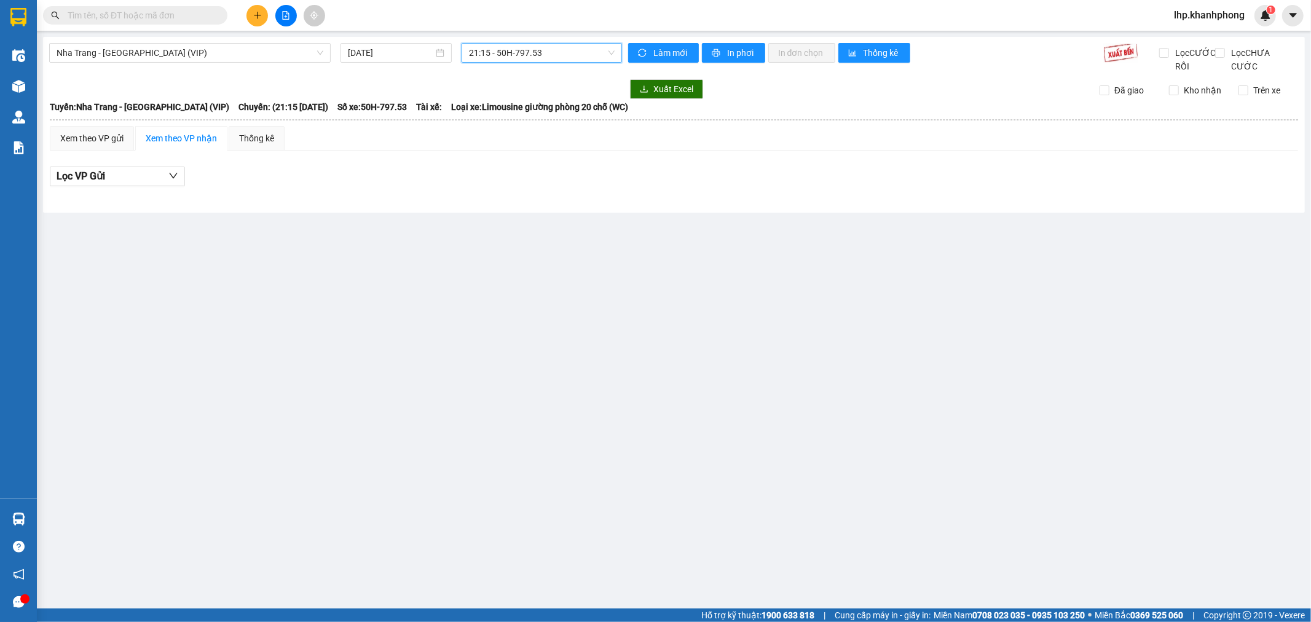
click at [555, 53] on span "21:15 - 50H-797.53" at bounding box center [541, 53] width 145 height 18
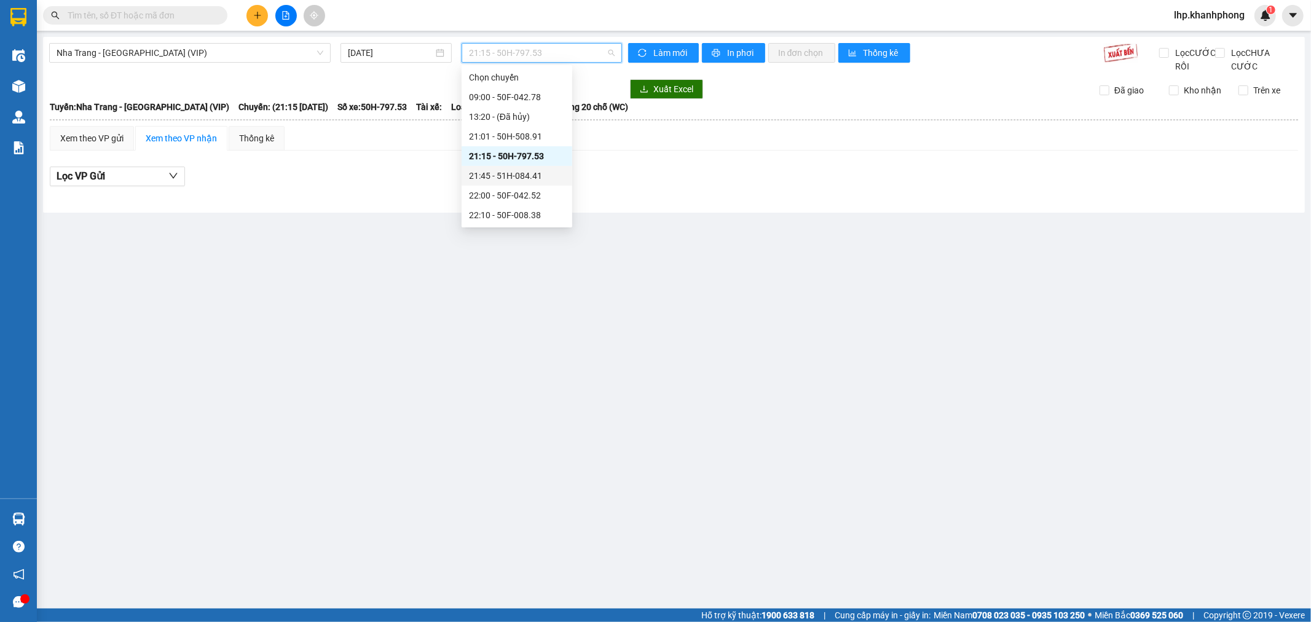
click at [517, 172] on div "21:45 - 51H-084.41" at bounding box center [517, 176] width 96 height 14
